Goal: Book appointment/travel/reservation

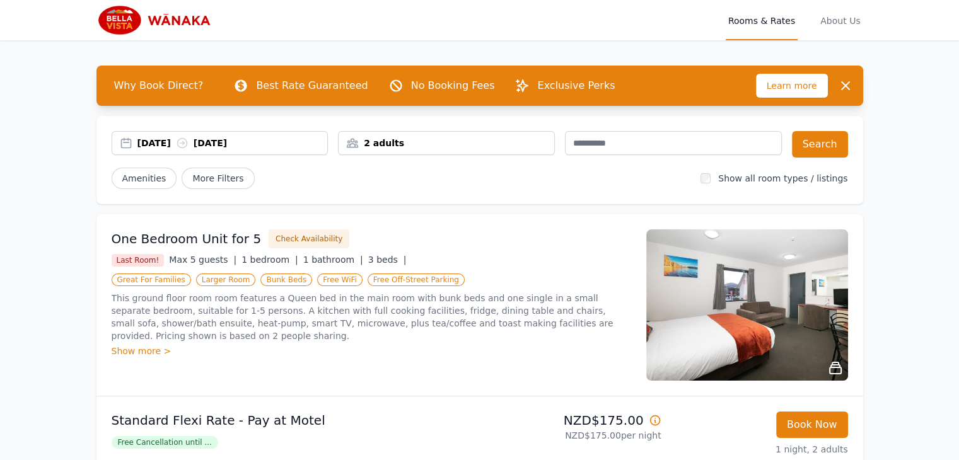
click at [292, 142] on div "[DATE] [DATE]" at bounding box center [232, 143] width 190 height 13
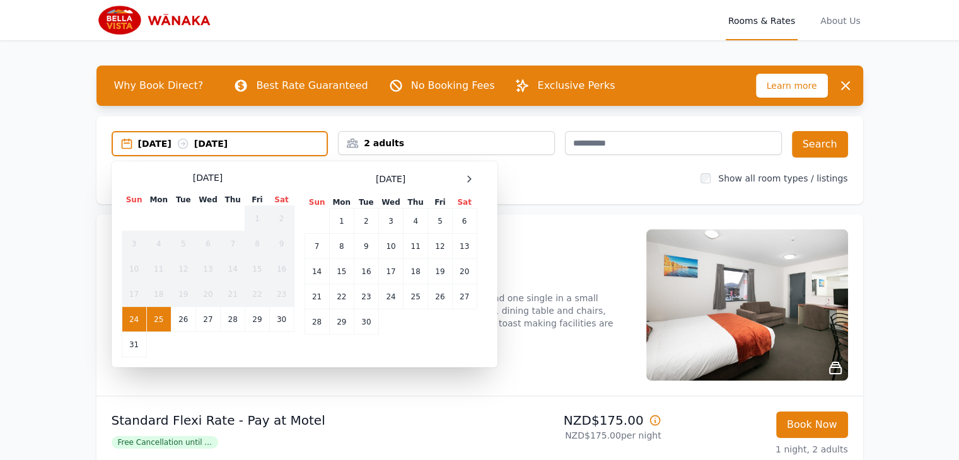
click at [162, 319] on td "25" at bounding box center [158, 319] width 25 height 25
click at [182, 319] on td "26" at bounding box center [183, 319] width 25 height 25
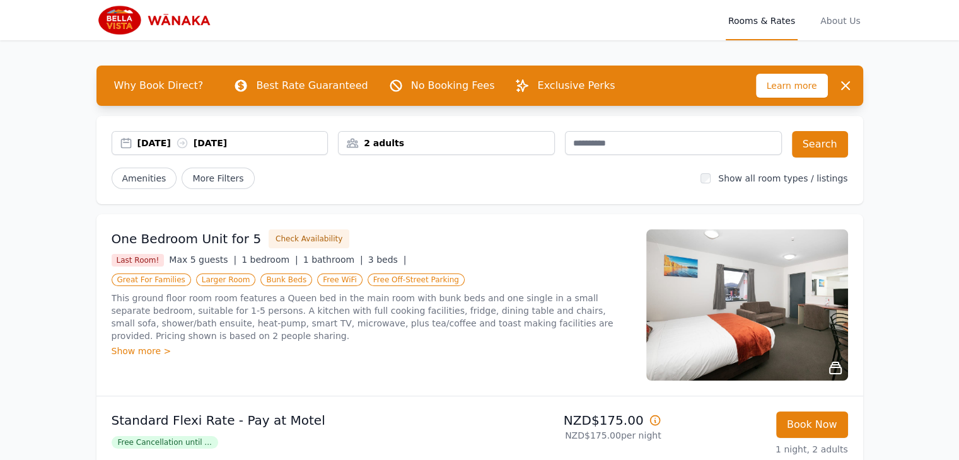
click at [530, 142] on div "2 adults" at bounding box center [447, 143] width 216 height 13
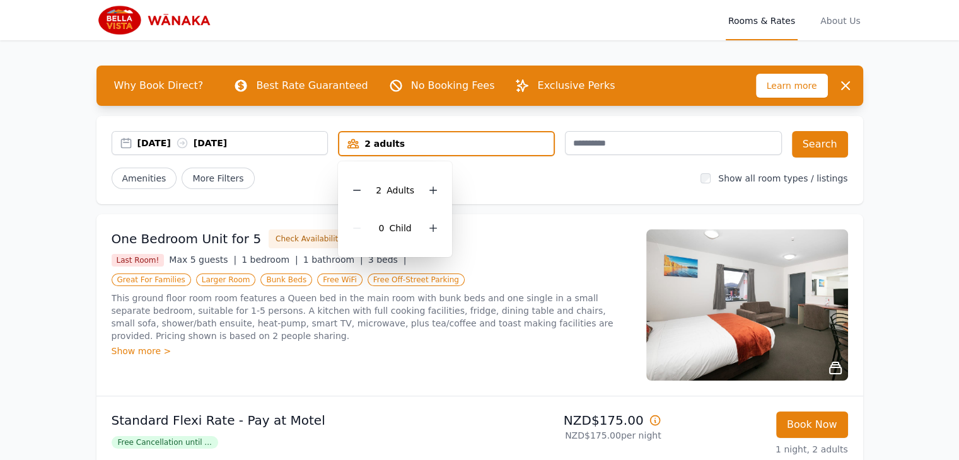
click at [368, 187] on div "2 Adult s" at bounding box center [395, 190] width 94 height 38
click at [362, 187] on icon at bounding box center [357, 190] width 10 height 10
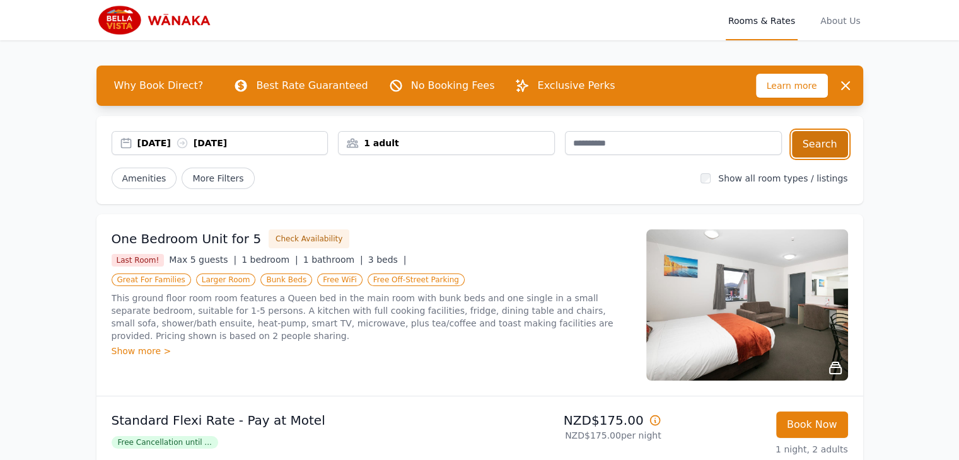
click at [812, 143] on button "Search" at bounding box center [820, 144] width 56 height 26
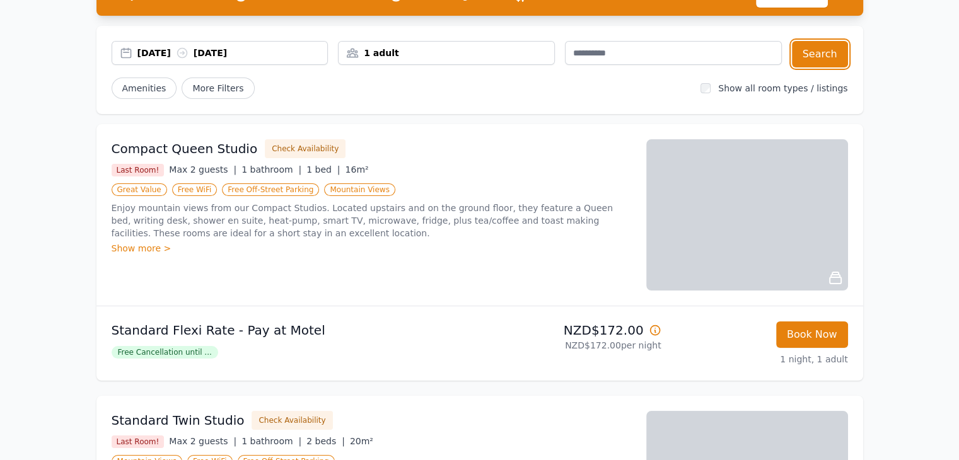
scroll to position [90, 0]
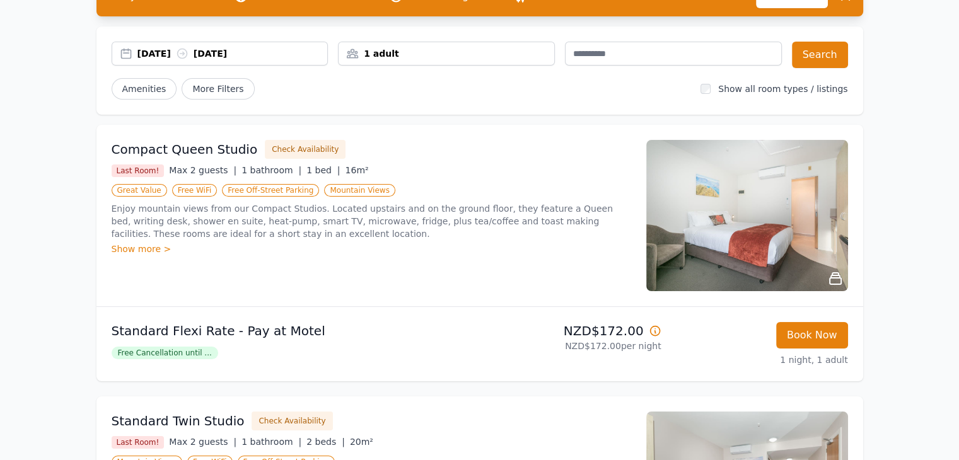
click at [153, 251] on div "Show more >" at bounding box center [372, 249] width 520 height 13
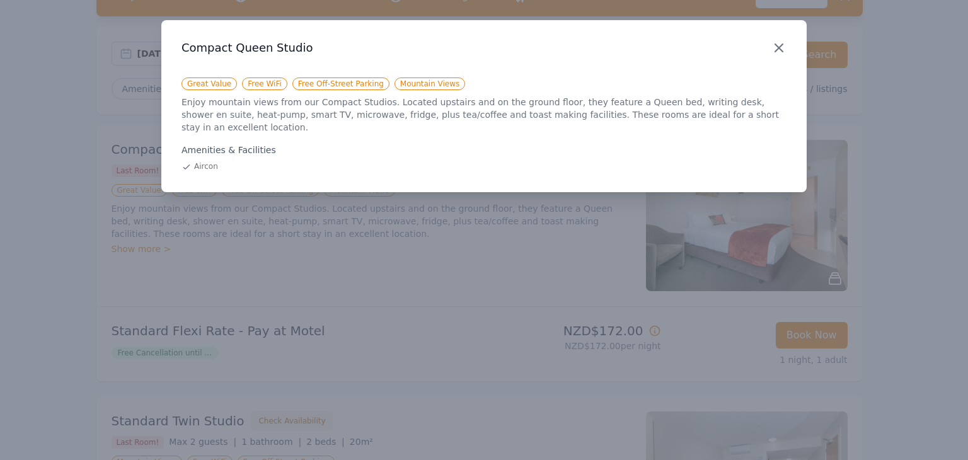
click at [780, 49] on icon "button" at bounding box center [779, 48] width 8 height 8
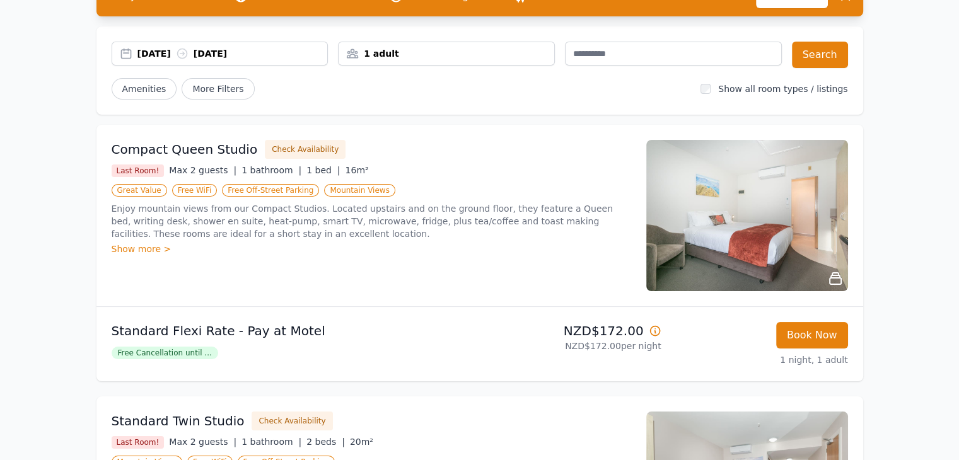
click at [719, 236] on img at bounding box center [747, 215] width 202 height 151
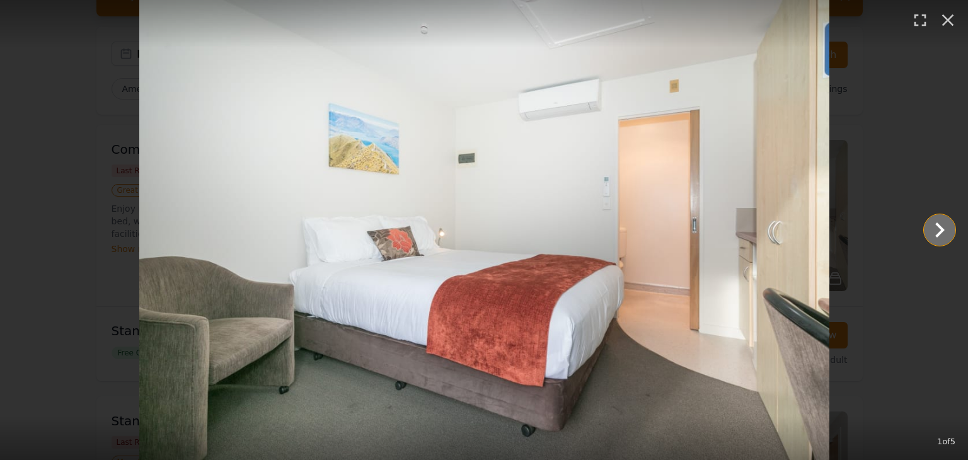
click at [941, 236] on icon "Show slide 2 of 5" at bounding box center [940, 230] width 30 height 30
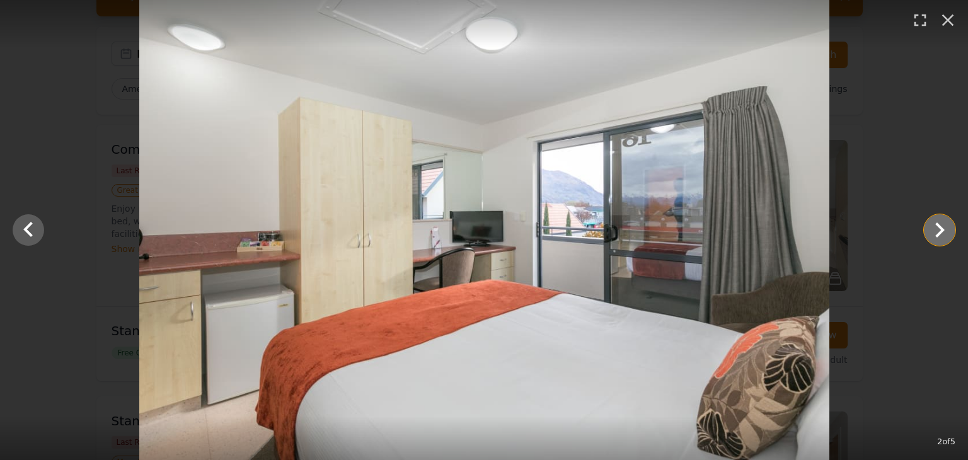
click at [941, 236] on icon "Show slide 3 of 5" at bounding box center [940, 230] width 30 height 30
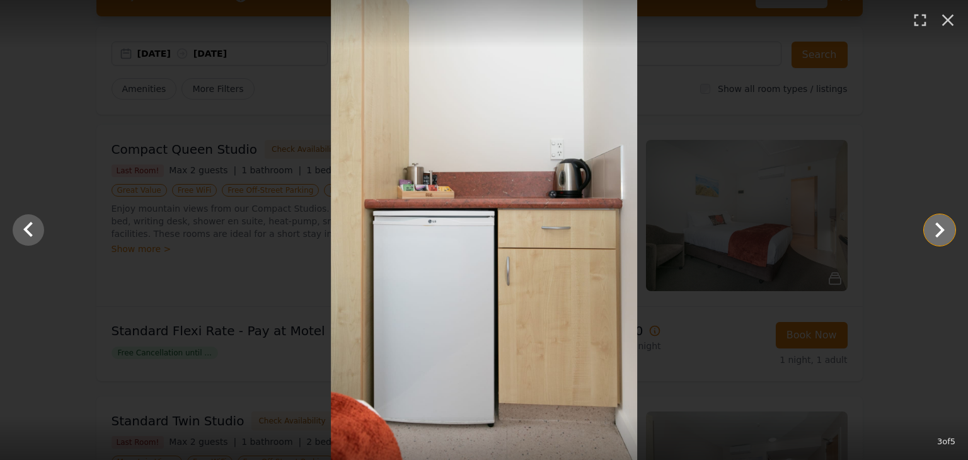
click at [941, 236] on icon "Show slide 4 of 5" at bounding box center [940, 230] width 30 height 30
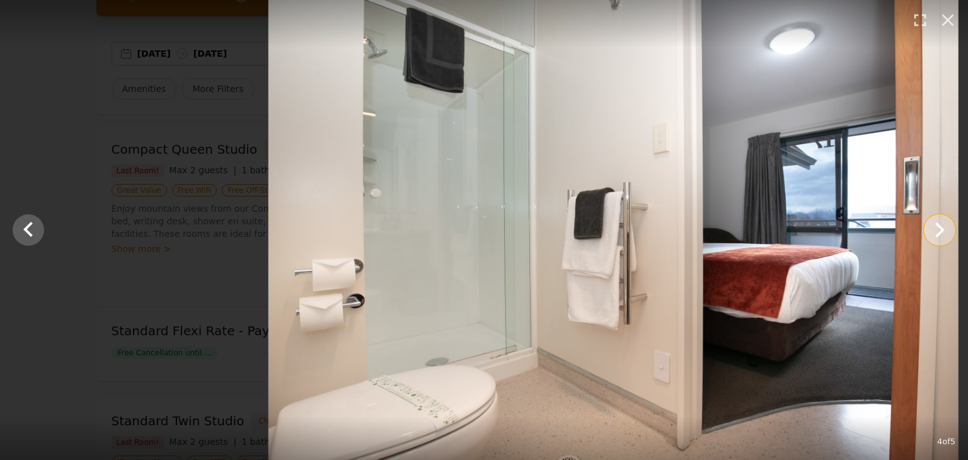
click at [941, 236] on icon "Show slide 5 of 5" at bounding box center [940, 230] width 30 height 30
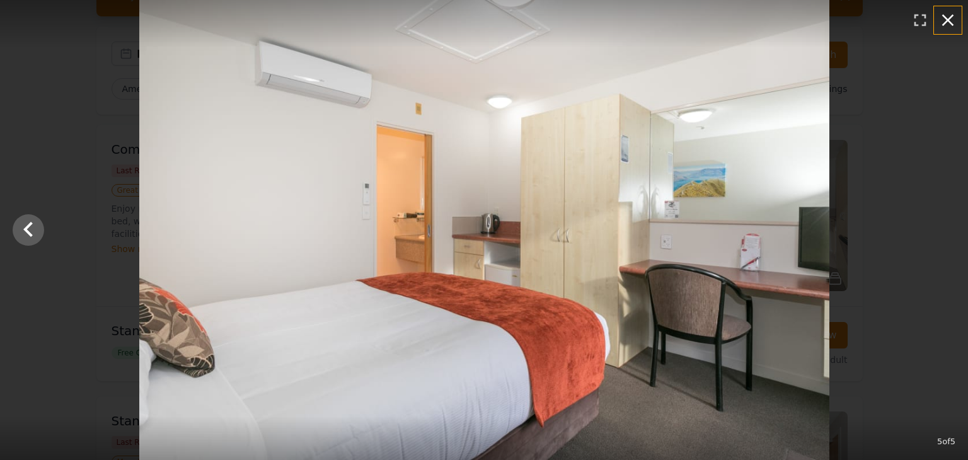
click at [948, 23] on icon "button" at bounding box center [948, 20] width 20 height 20
